Goal: Task Accomplishment & Management: Manage account settings

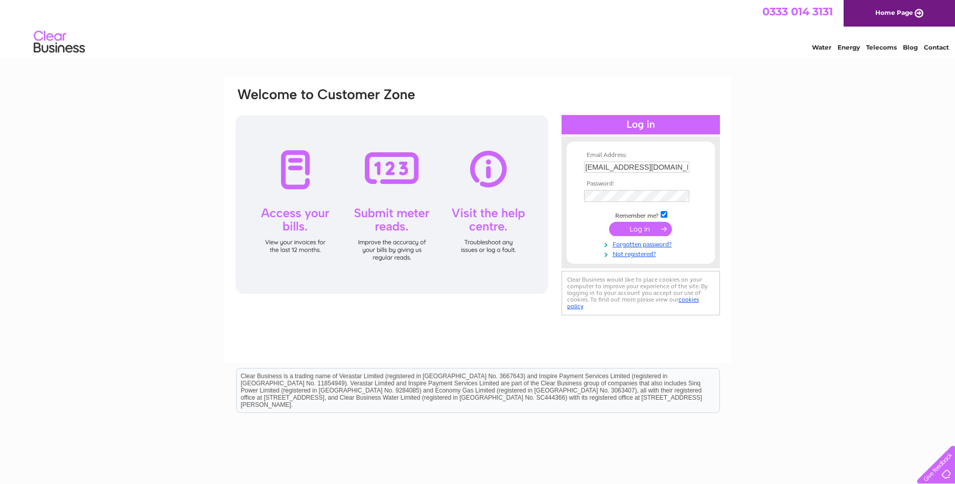
click at [633, 227] on input "submit" at bounding box center [640, 229] width 63 height 14
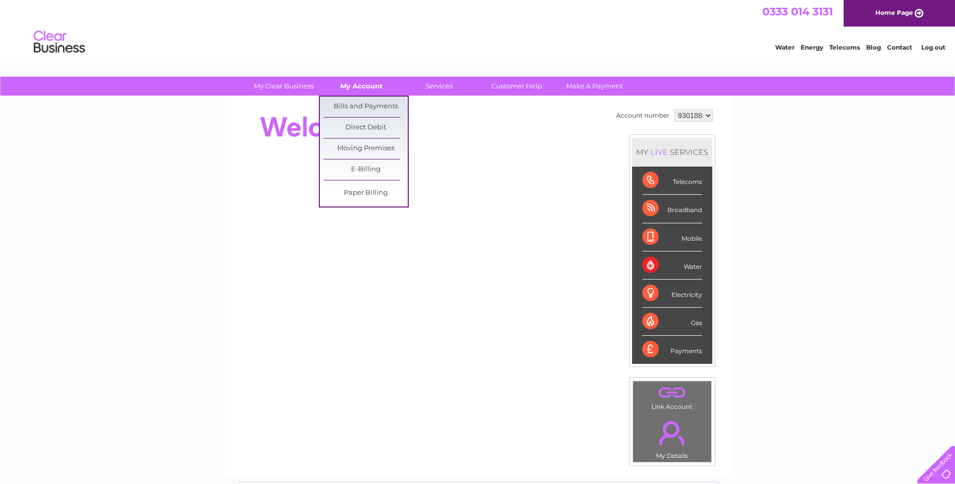
click at [364, 82] on link "My Account" at bounding box center [361, 86] width 84 height 19
click at [364, 104] on link "Bills and Payments" at bounding box center [365, 107] width 84 height 20
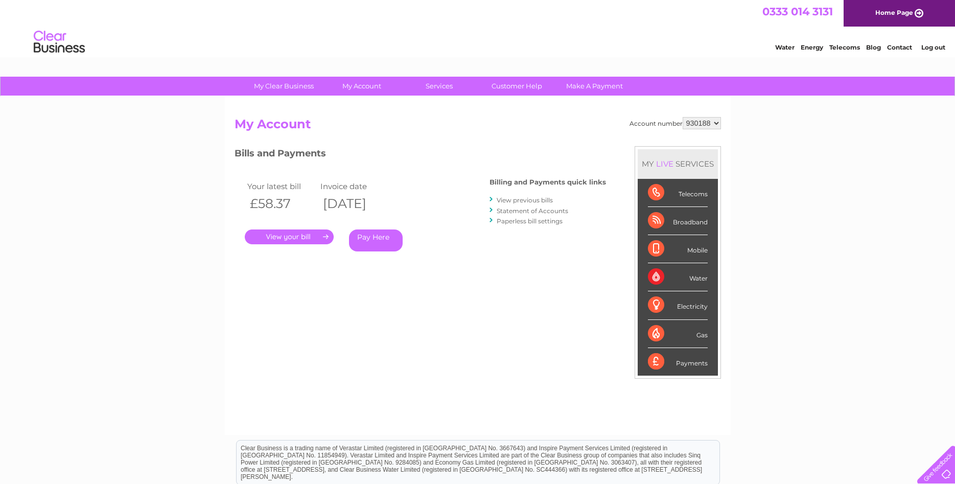
click at [683, 117] on select "930188 938767" at bounding box center [702, 123] width 38 height 12
select select "938767"
click option "938767" at bounding box center [0, 0] width 0 height 0
click at [296, 239] on link "." at bounding box center [289, 236] width 89 height 15
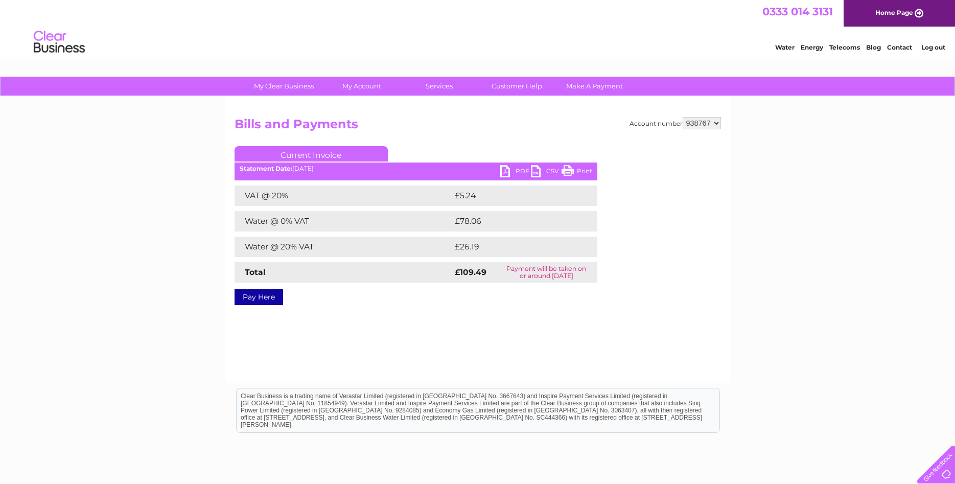
click at [508, 172] on link "PDF" at bounding box center [515, 172] width 31 height 15
click at [931, 49] on link "Log out" at bounding box center [933, 47] width 24 height 8
